Goal: Answer question/provide support

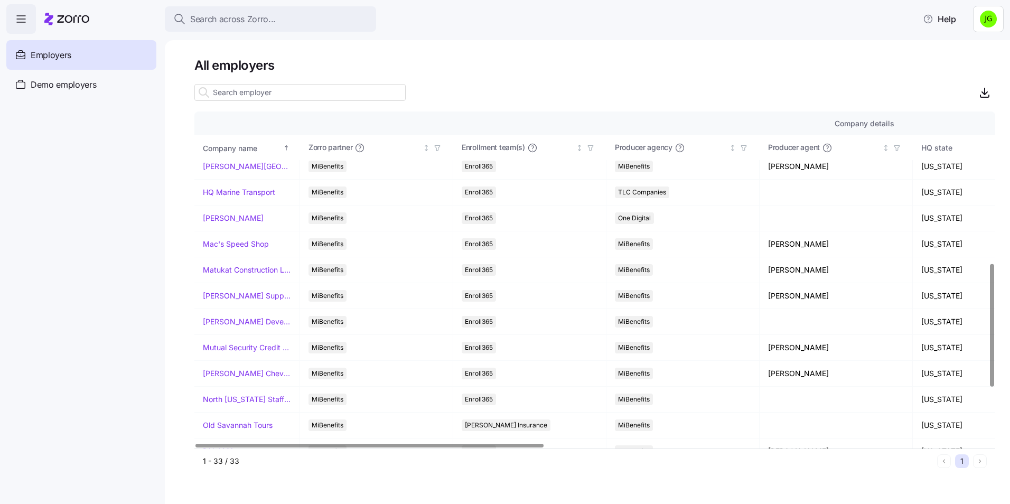
scroll to position [423, 0]
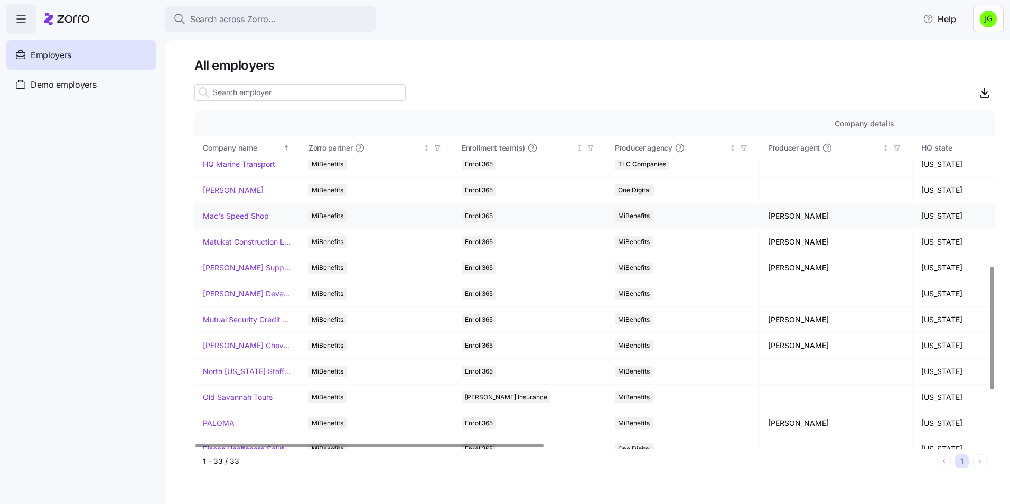
click at [248, 216] on link "Mac's Speed Shop" at bounding box center [236, 216] width 66 height 11
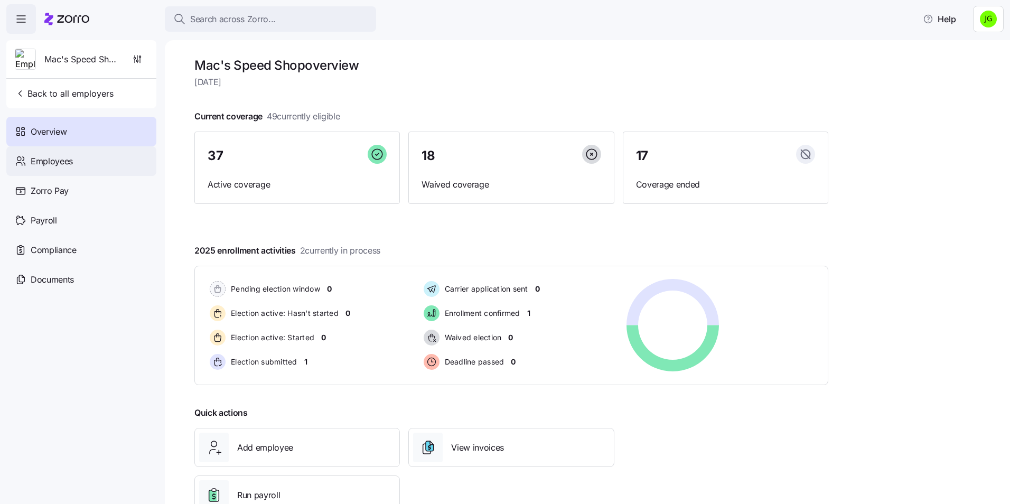
click at [63, 164] on span "Employees" at bounding box center [52, 161] width 42 height 13
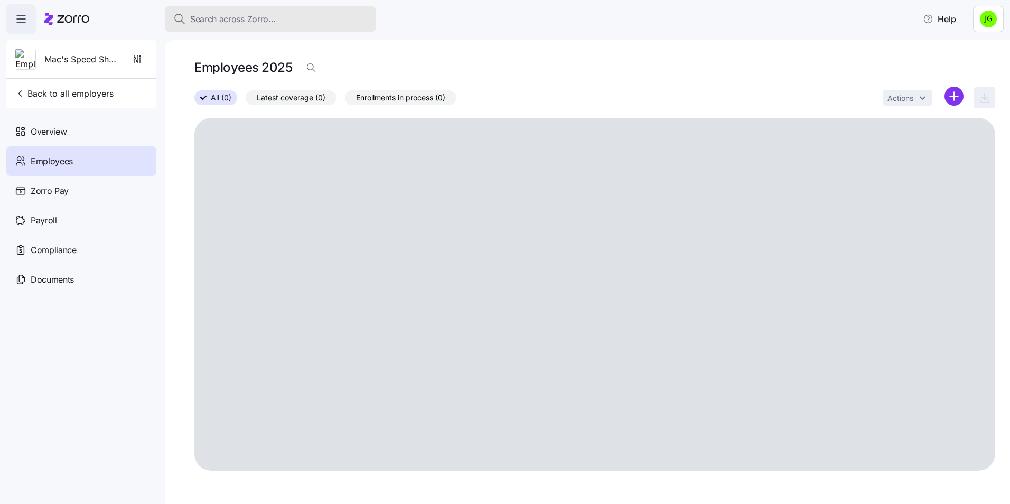
click at [307, 24] on div "Search across Zorro..." at bounding box center [270, 19] width 194 height 13
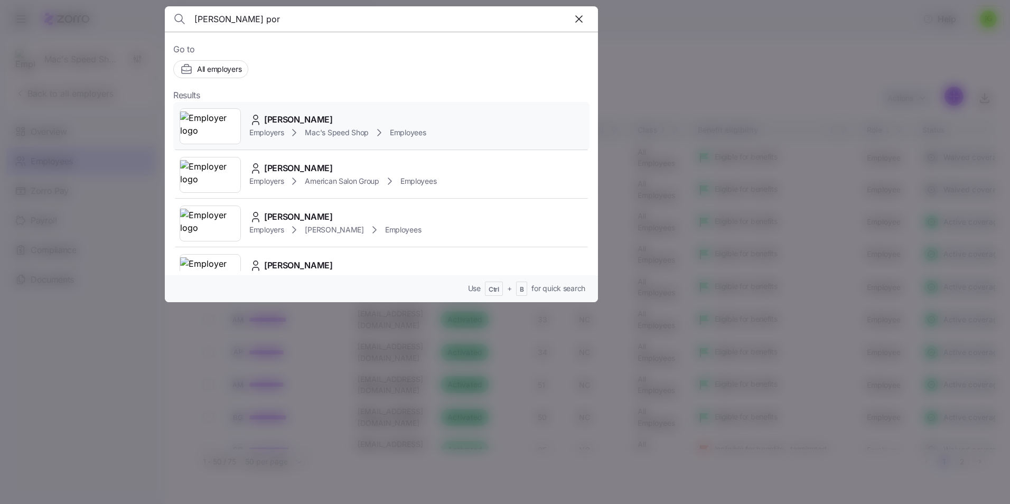
type input "[PERSON_NAME] por"
click at [319, 124] on span "[PERSON_NAME]" at bounding box center [298, 119] width 69 height 13
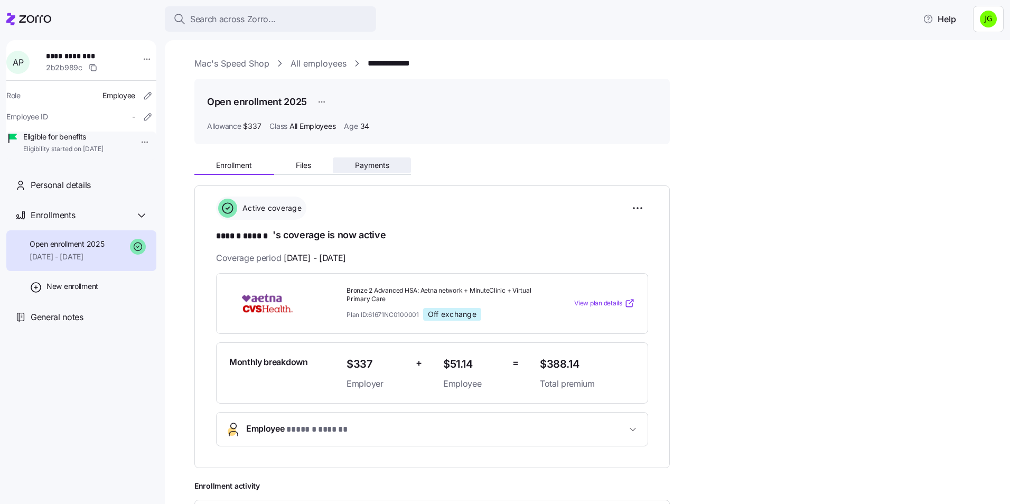
click at [383, 170] on button "Payments" at bounding box center [372, 165] width 78 height 16
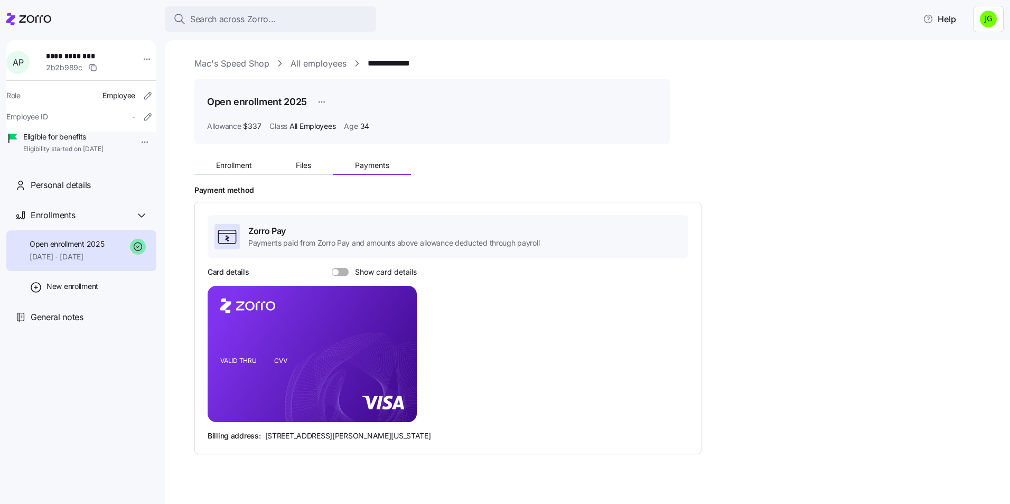
click at [347, 270] on span at bounding box center [344, 272] width 11 height 8
click at [332, 268] on input "Show card details" at bounding box center [332, 268] width 0 height 0
click at [102, 222] on div "Enrollments" at bounding box center [89, 215] width 117 height 13
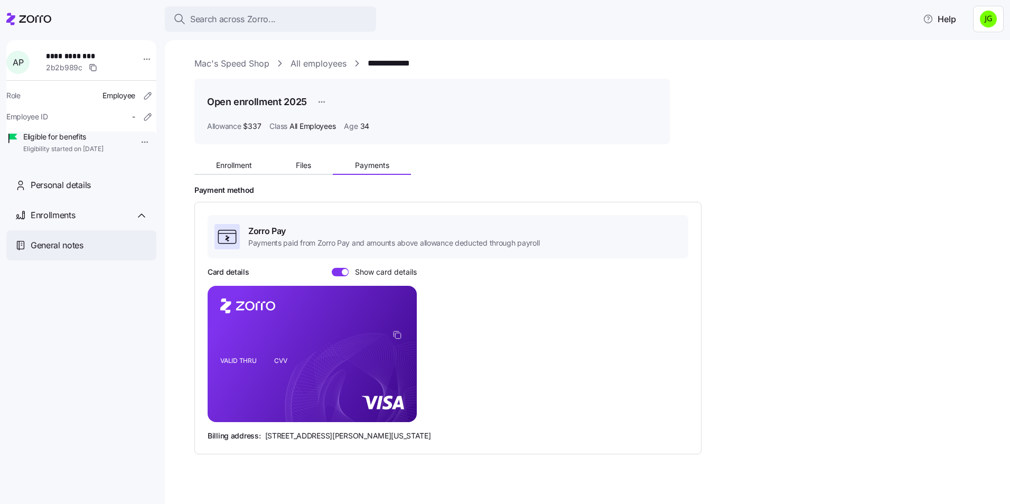
click at [89, 251] on div "General notes" at bounding box center [81, 245] width 150 height 30
click at [83, 252] on span "General notes" at bounding box center [57, 245] width 53 height 13
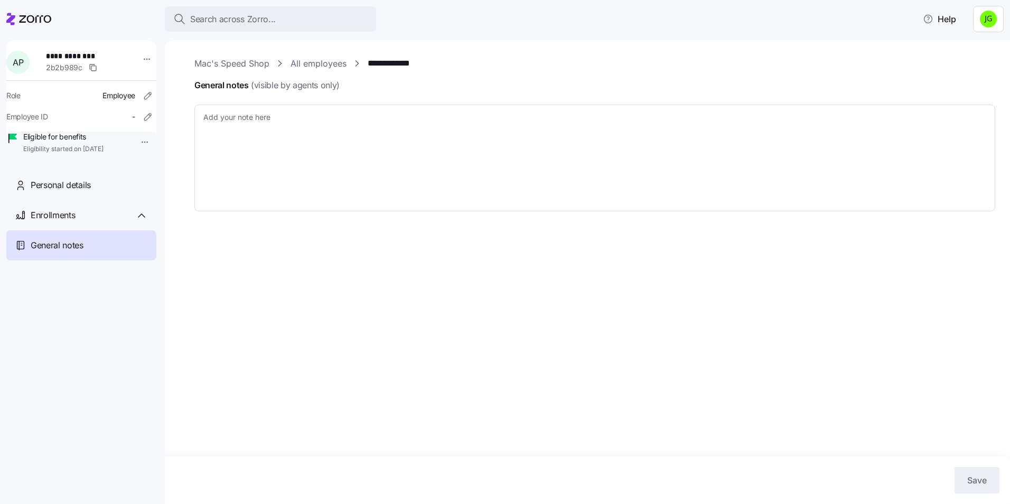
type textarea "x"
drag, startPoint x: 164, startPoint y: 490, endPoint x: 172, endPoint y: 392, distance: 98.6
drag, startPoint x: 640, startPoint y: 310, endPoint x: 757, endPoint y: 321, distance: 117.2
click at [757, 321] on div "**********" at bounding box center [587, 272] width 845 height 464
